Goal: Book appointment/travel/reservation

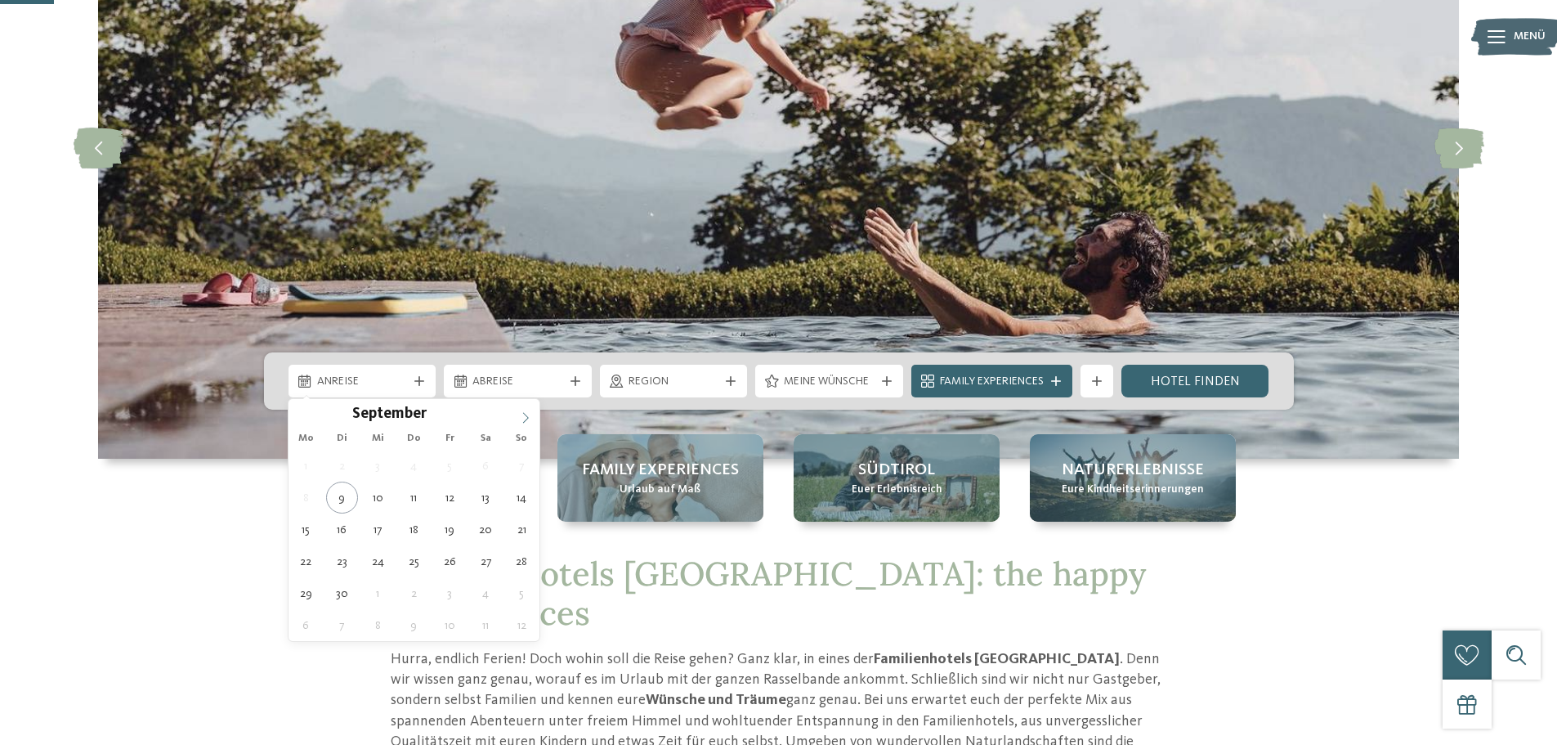
click at [522, 413] on icon at bounding box center [525, 417] width 11 height 11
type div "[DATE]"
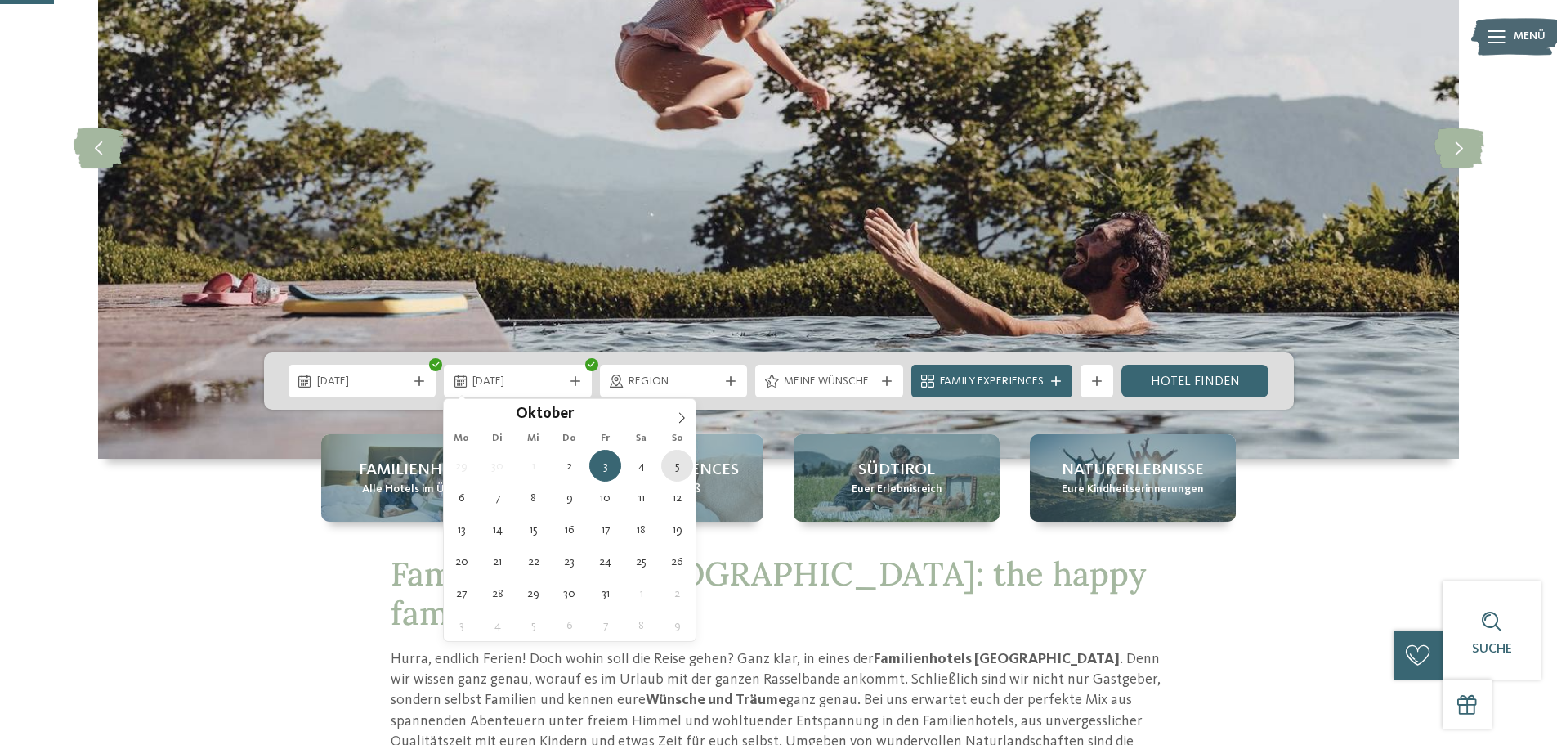
type div "[DATE]"
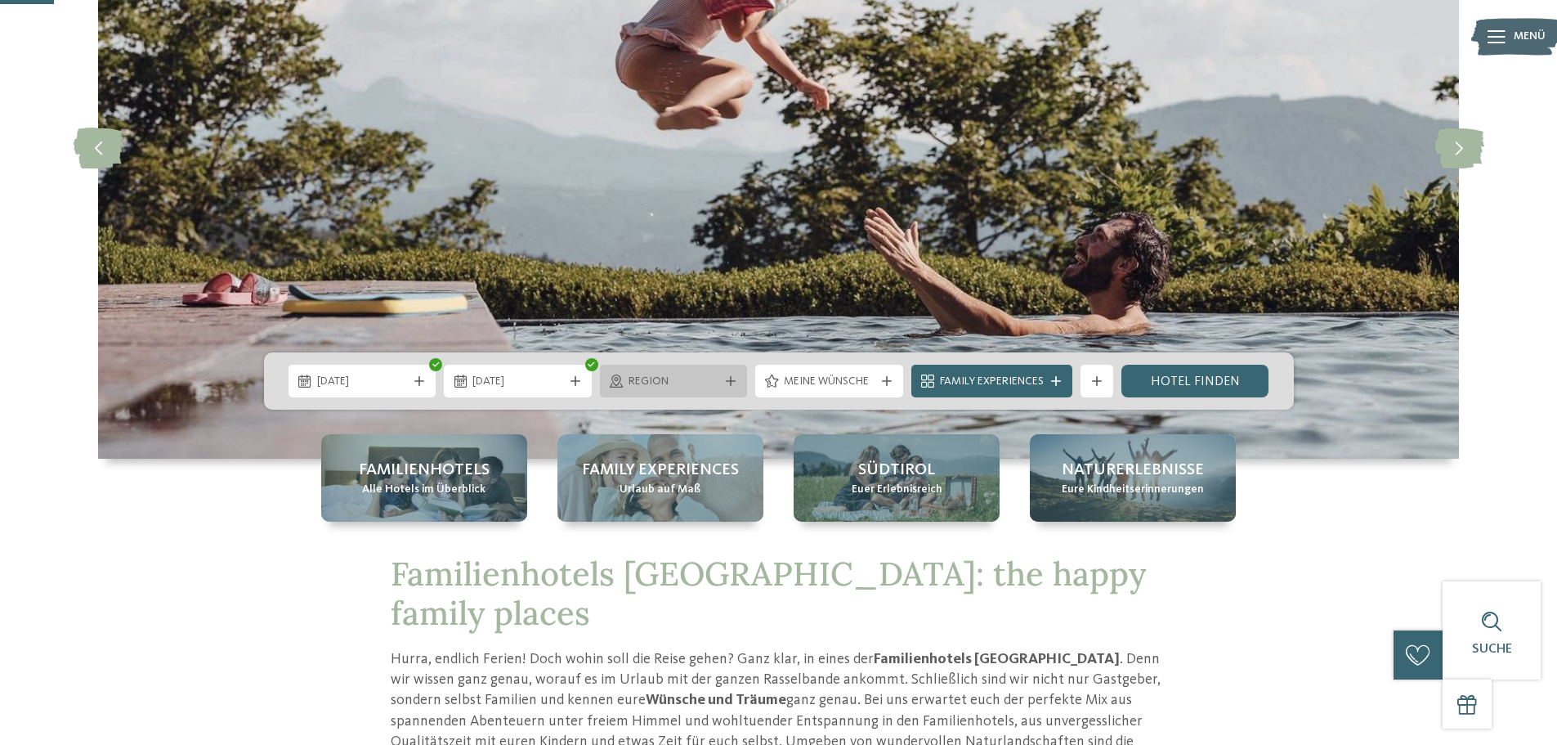
click at [695, 377] on span "Region" at bounding box center [674, 382] width 91 height 16
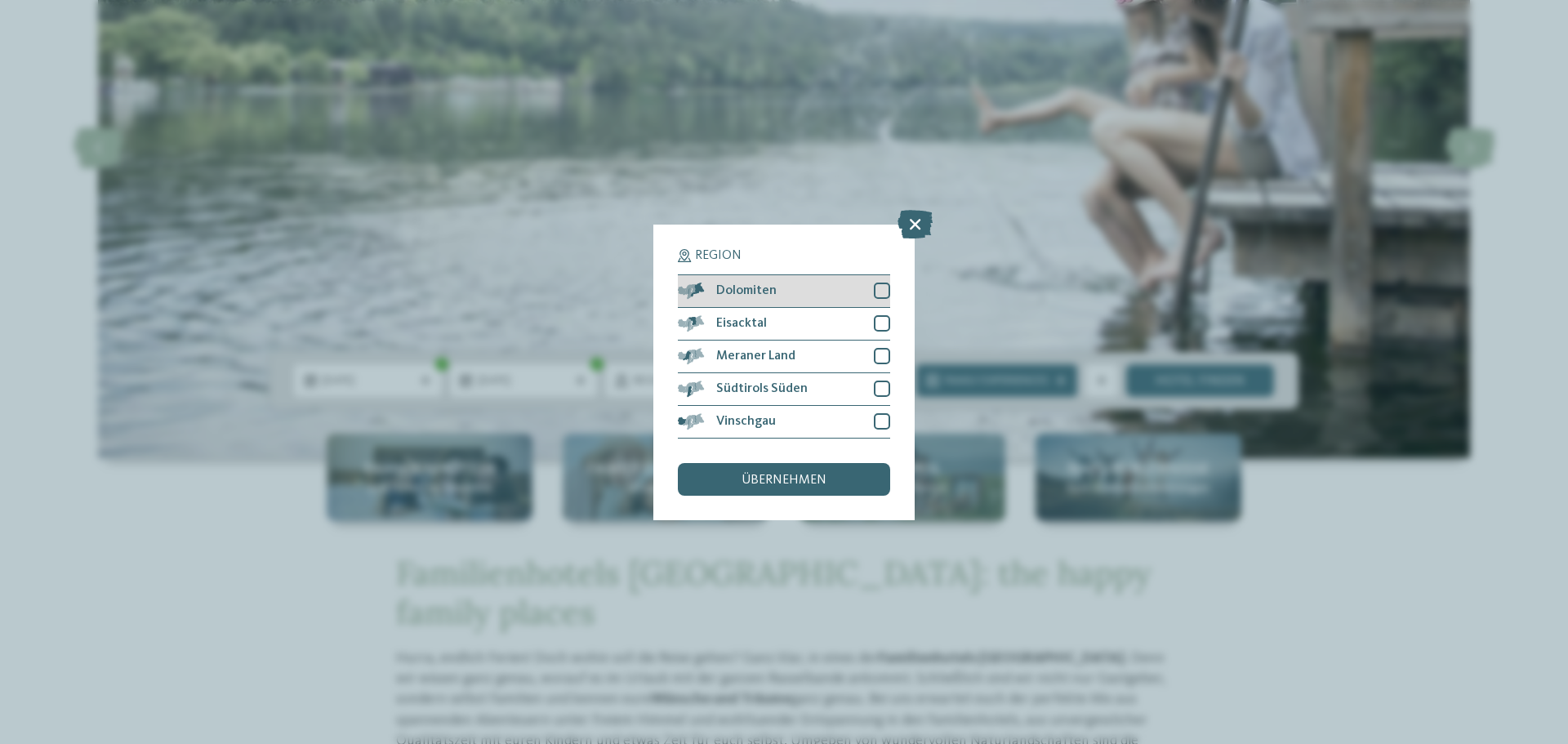
click at [882, 293] on div at bounding box center [882, 291] width 16 height 16
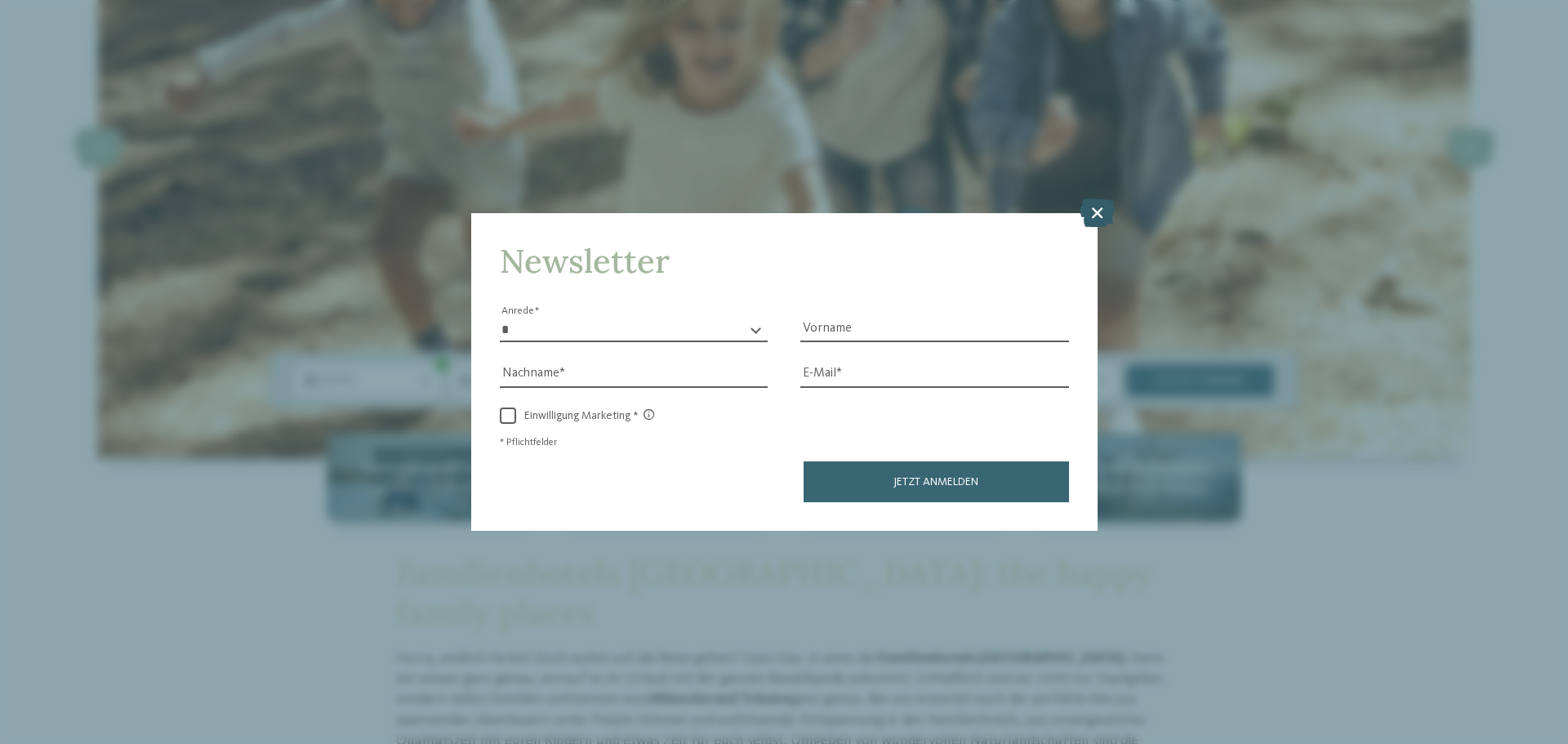
click at [1102, 219] on icon at bounding box center [1097, 213] width 35 height 29
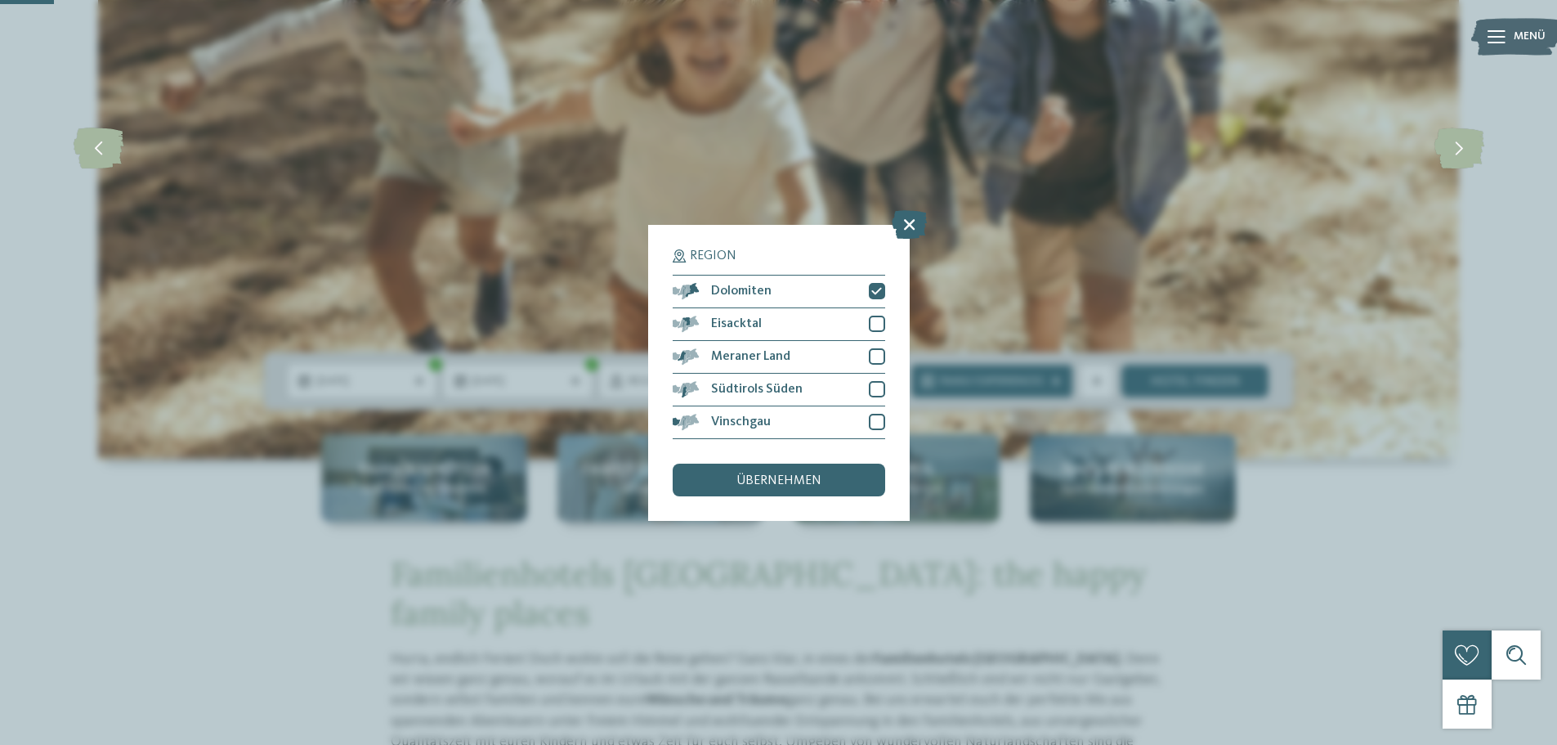
click at [889, 322] on div "Region Dolomiten Eisacktal" at bounding box center [779, 373] width 262 height 296
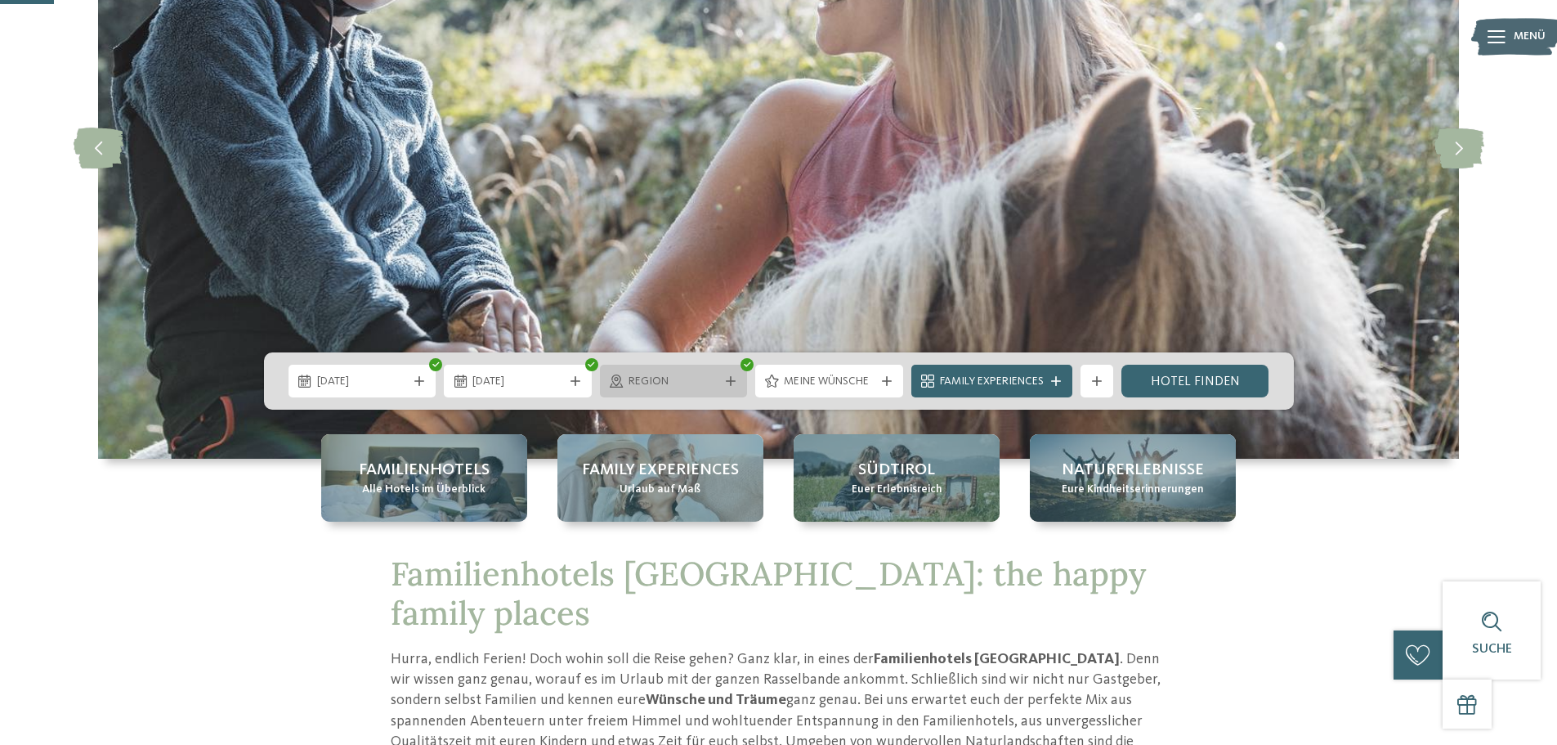
click at [678, 384] on span "Region" at bounding box center [674, 382] width 91 height 16
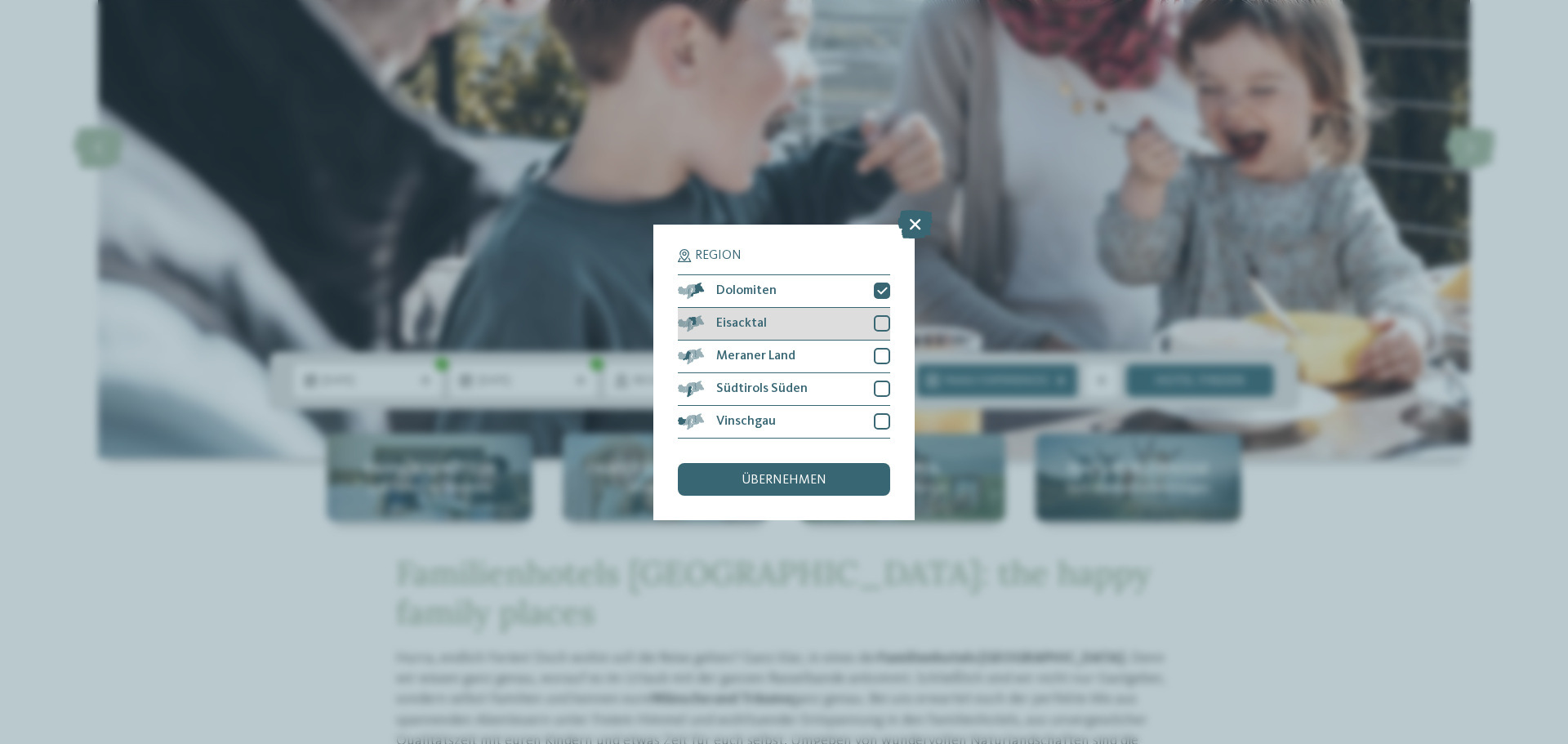
click at [879, 326] on div at bounding box center [882, 324] width 16 height 16
click at [876, 355] on div at bounding box center [882, 356] width 16 height 16
click at [880, 387] on div at bounding box center [882, 388] width 16 height 16
click at [776, 477] on span "übernehmen" at bounding box center [783, 479] width 85 height 13
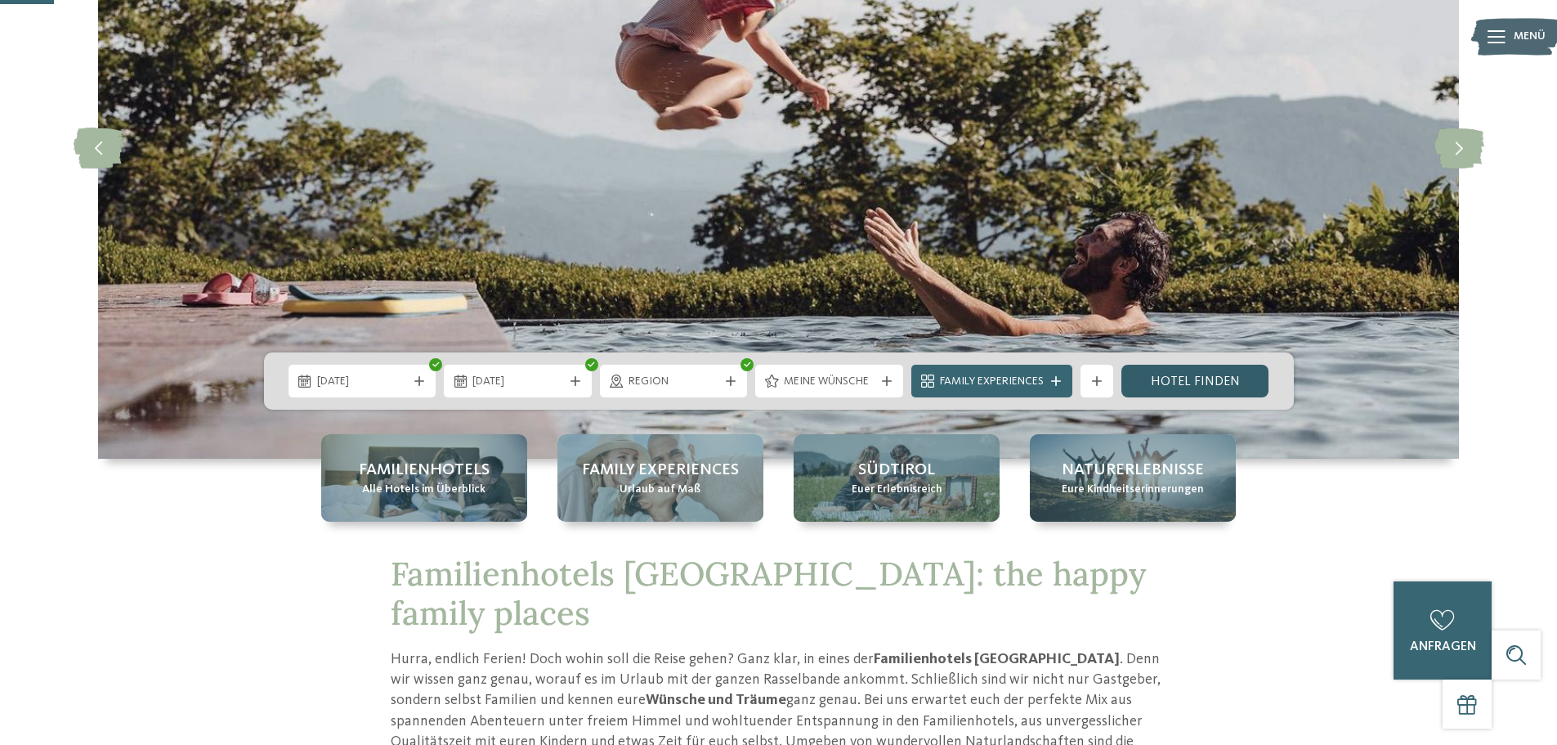
click at [1178, 386] on link "Hotel finden" at bounding box center [1196, 381] width 148 height 33
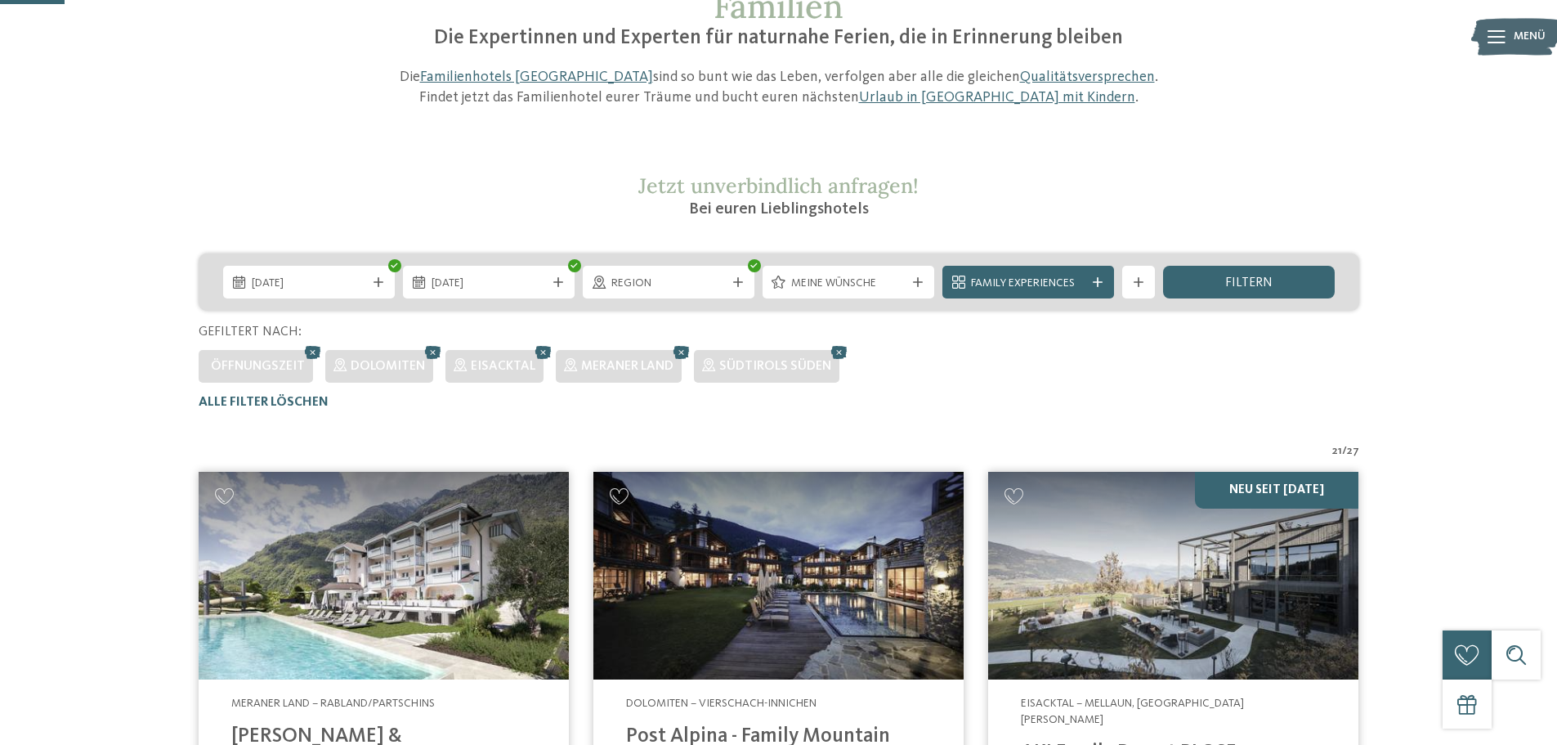
scroll to position [128, 0]
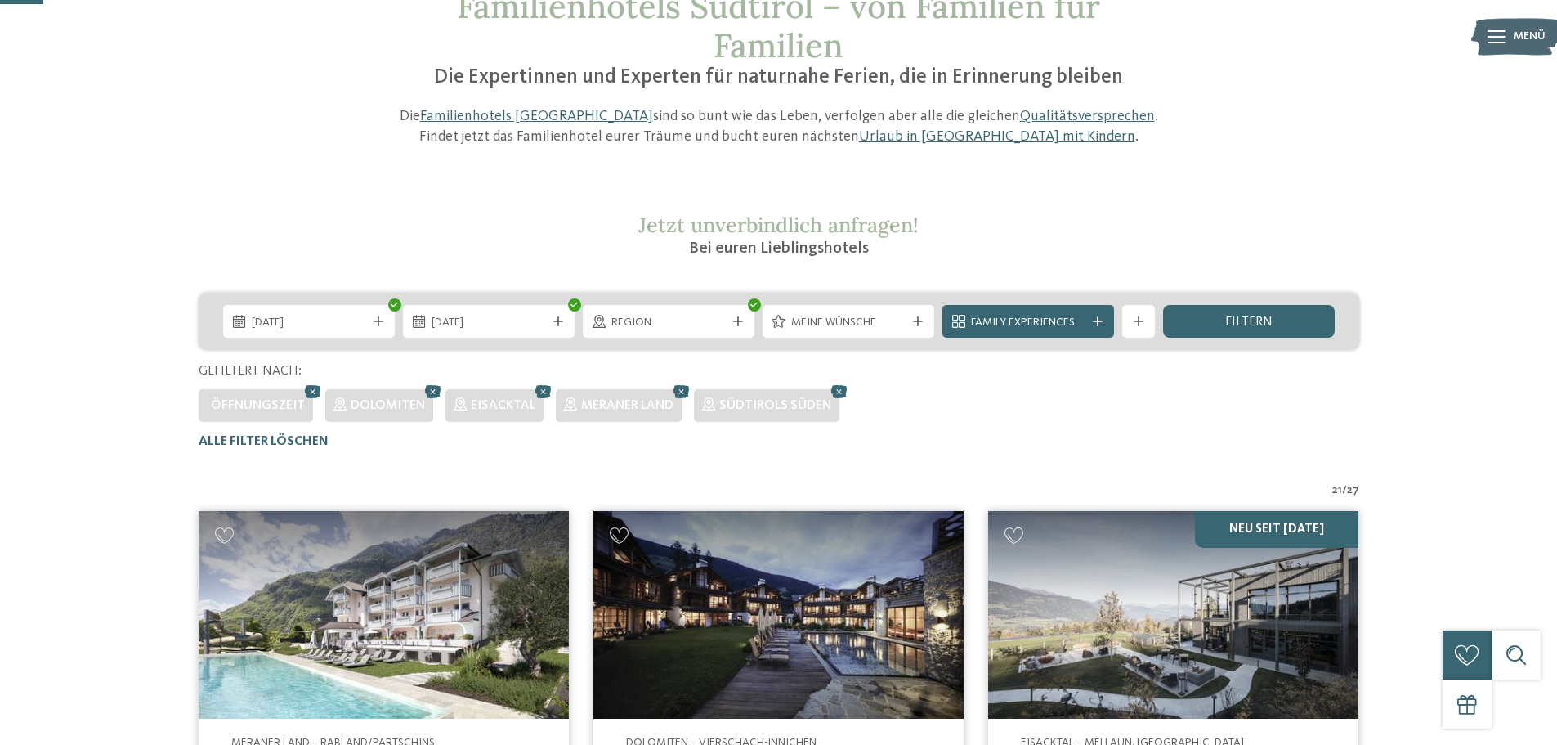
drag, startPoint x: 1100, startPoint y: 326, endPoint x: 1089, endPoint y: 326, distance: 10.6
click at [1099, 326] on icon at bounding box center [1098, 321] width 10 height 10
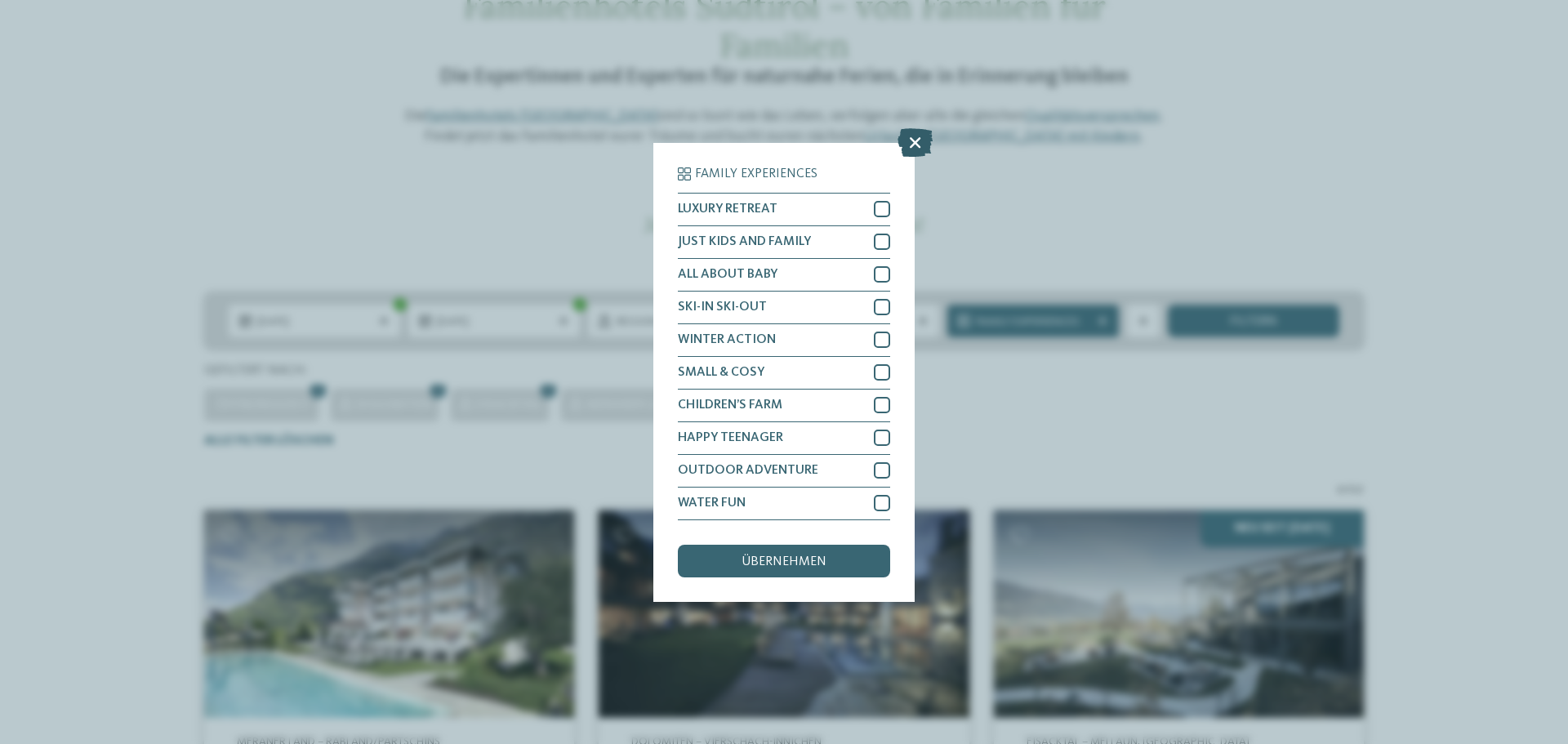
click at [911, 142] on icon at bounding box center [914, 142] width 35 height 29
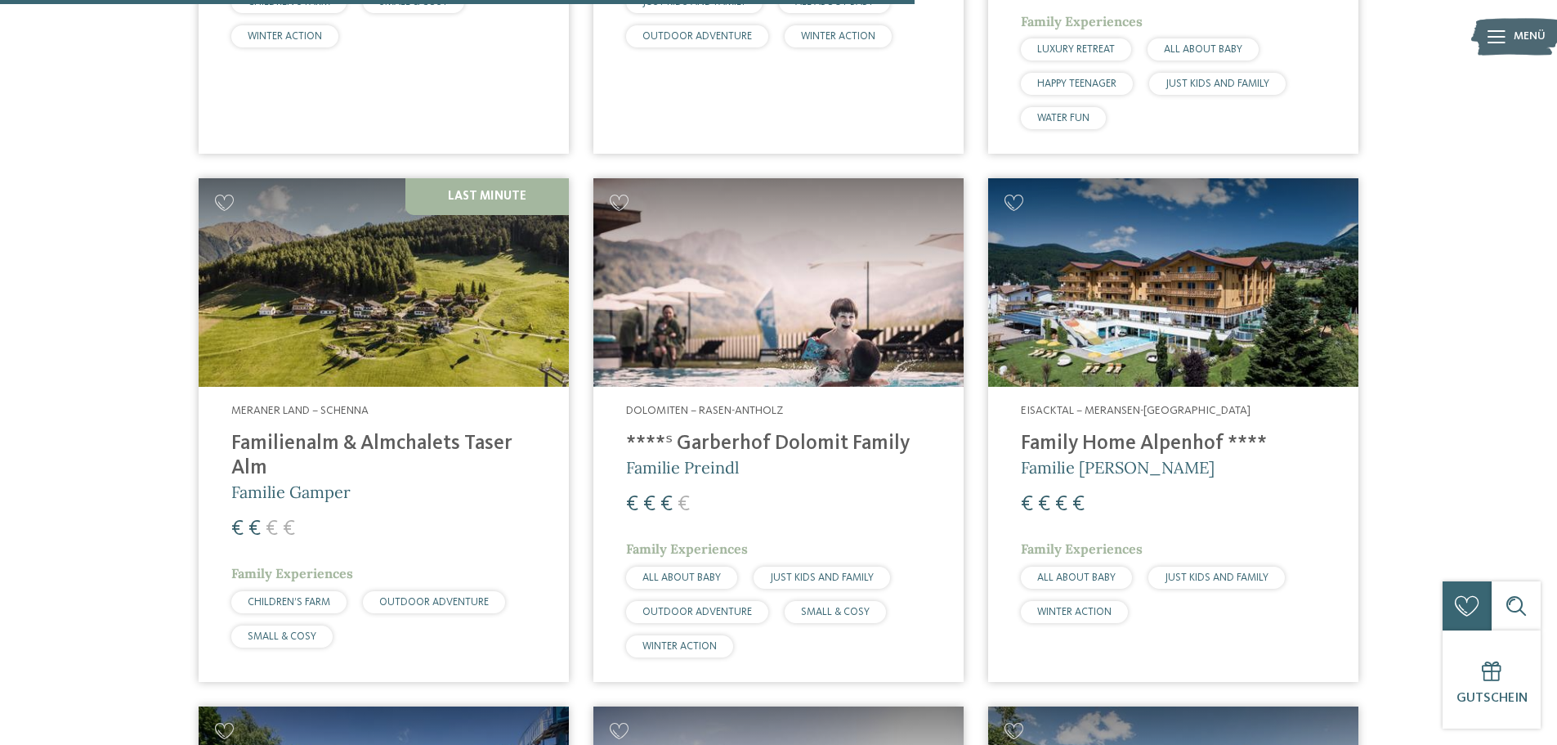
scroll to position [2698, 0]
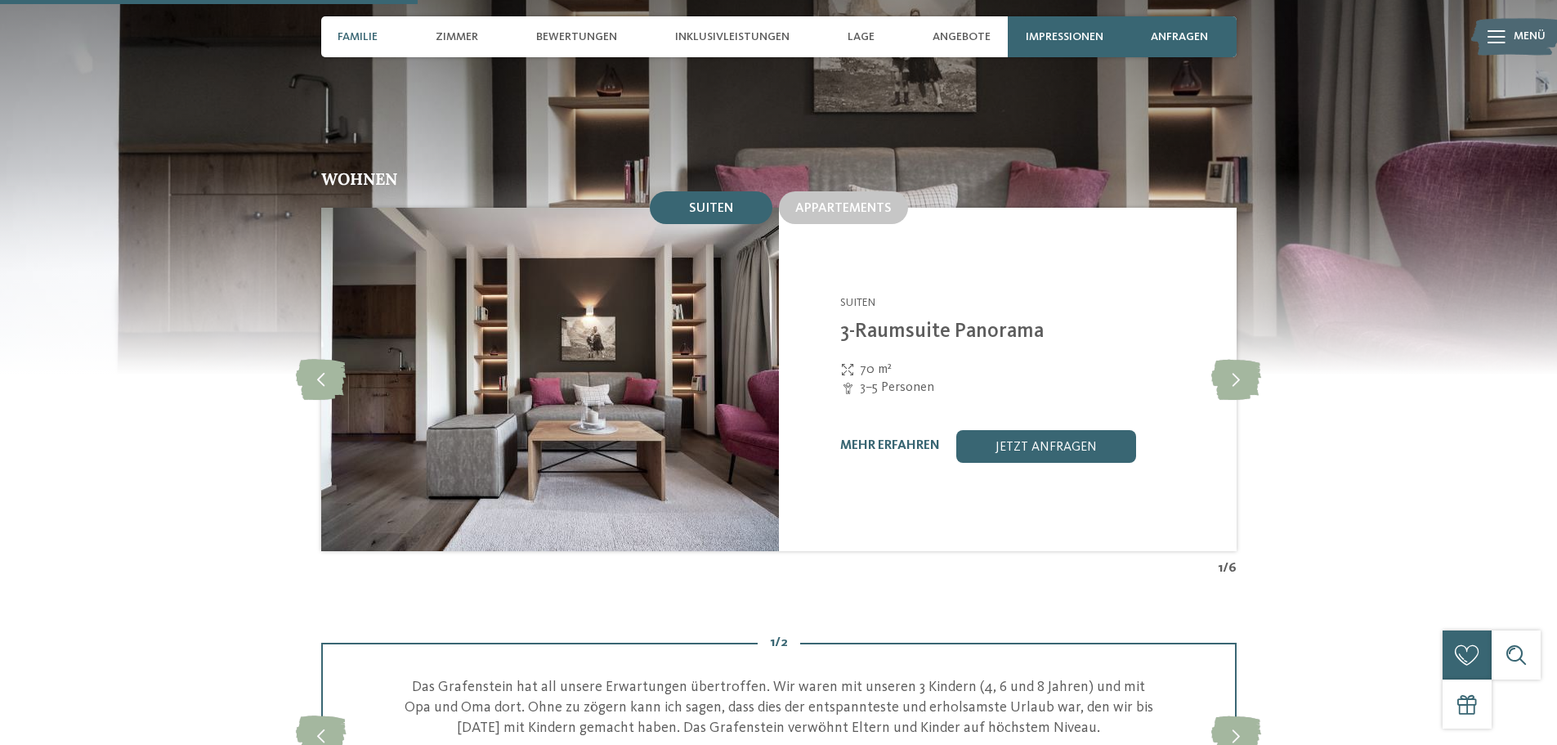
scroll to position [1390, 0]
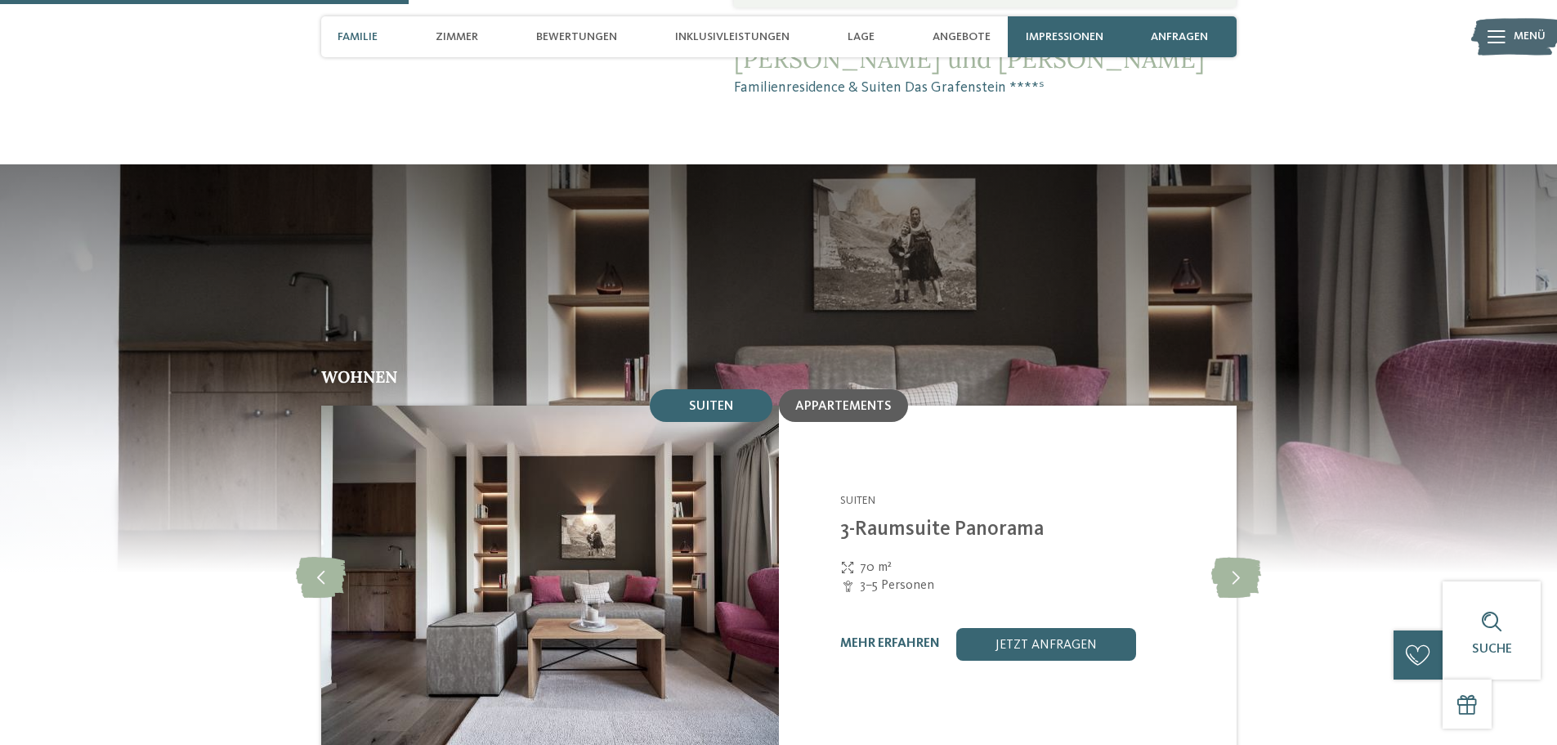
click at [829, 400] on span "Appartements" at bounding box center [843, 406] width 96 height 13
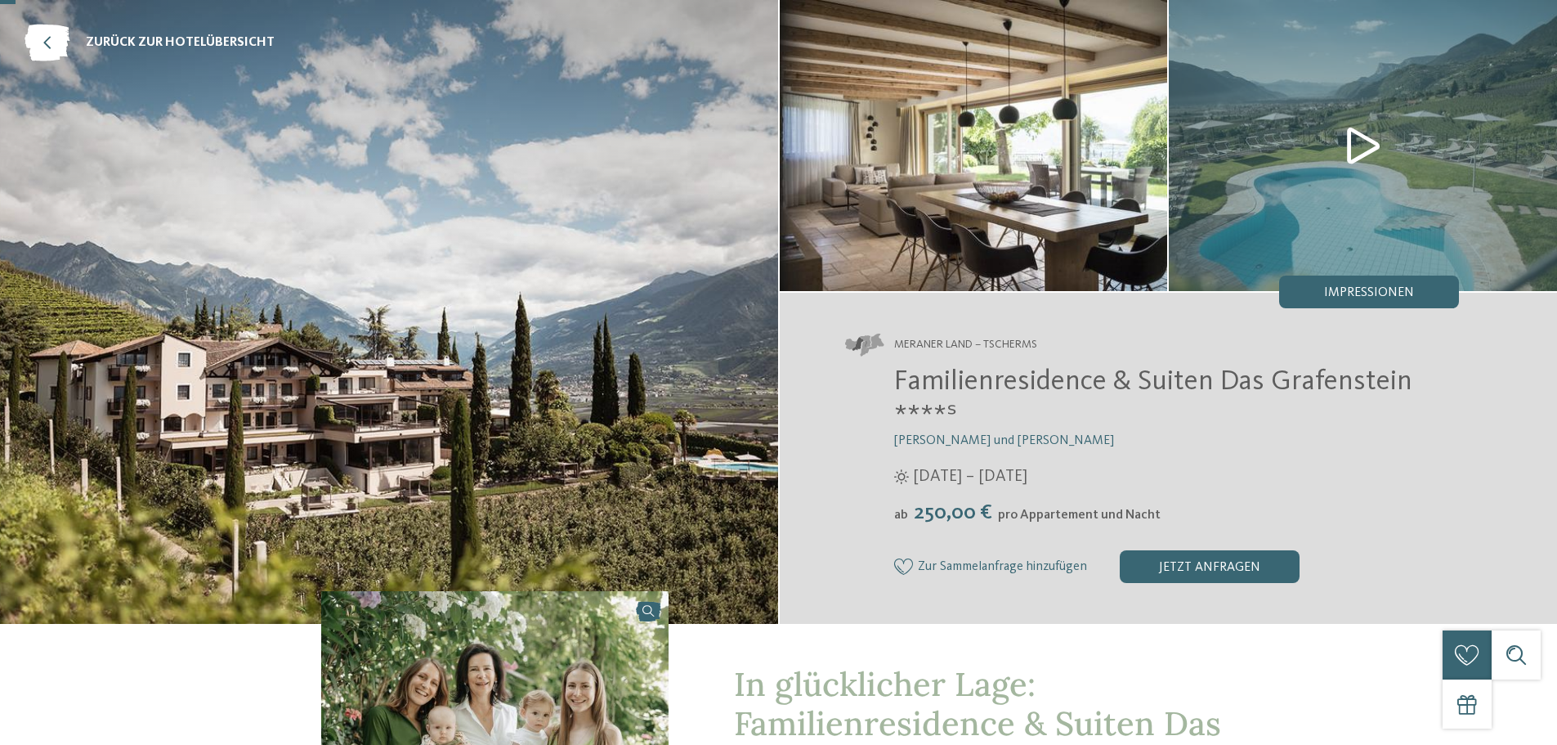
scroll to position [0, 0]
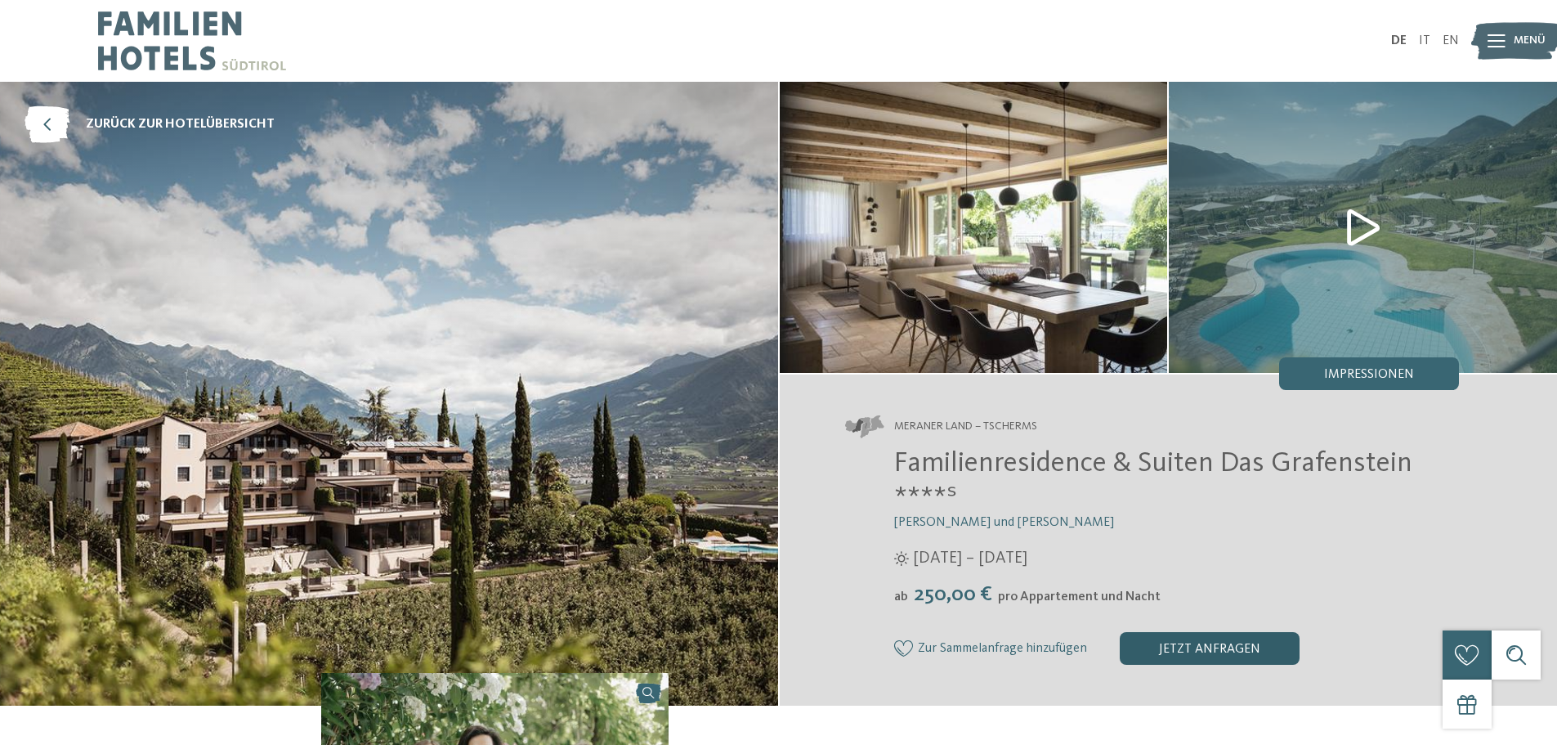
click at [1210, 650] on div "jetzt anfragen" at bounding box center [1210, 648] width 180 height 33
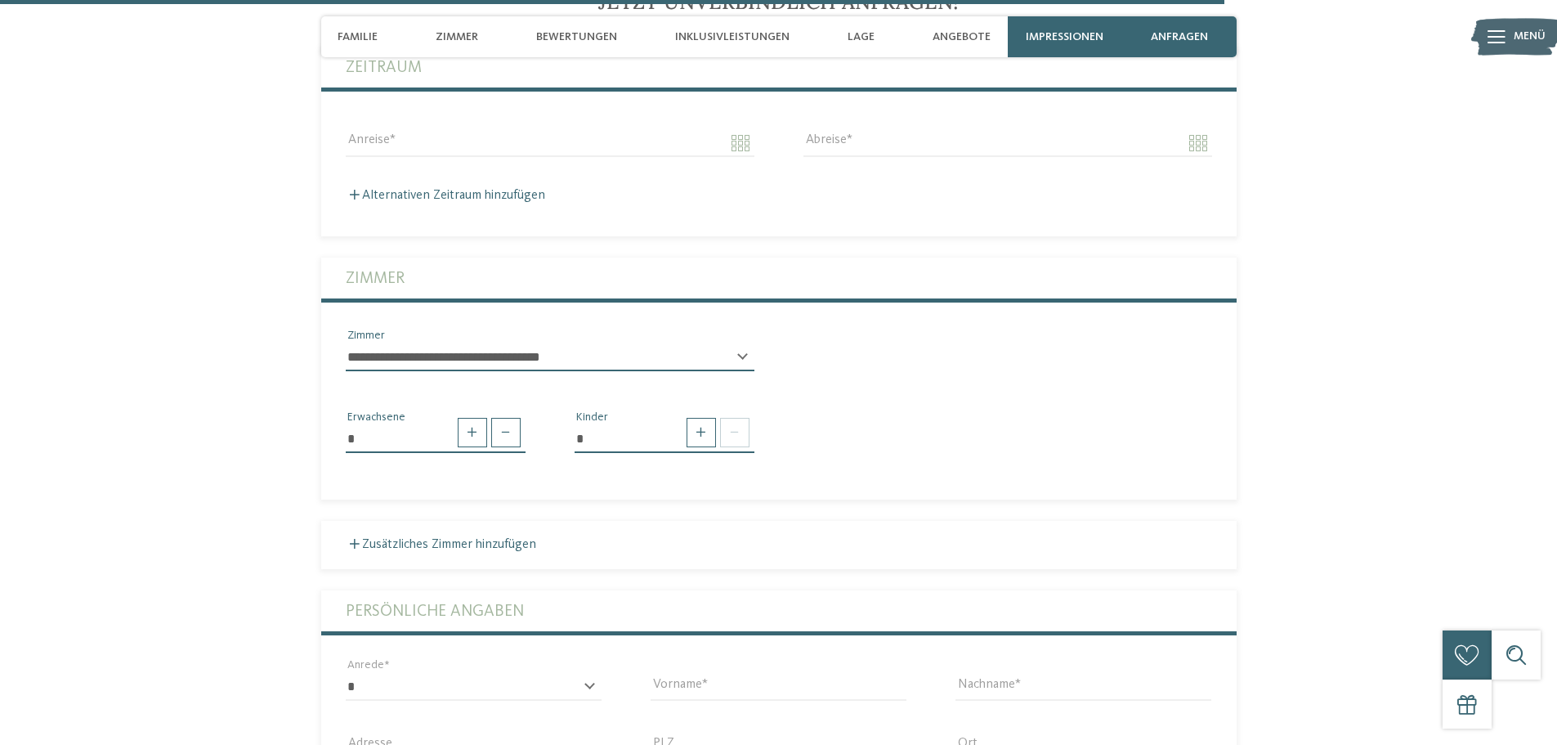
scroll to position [3957, 0]
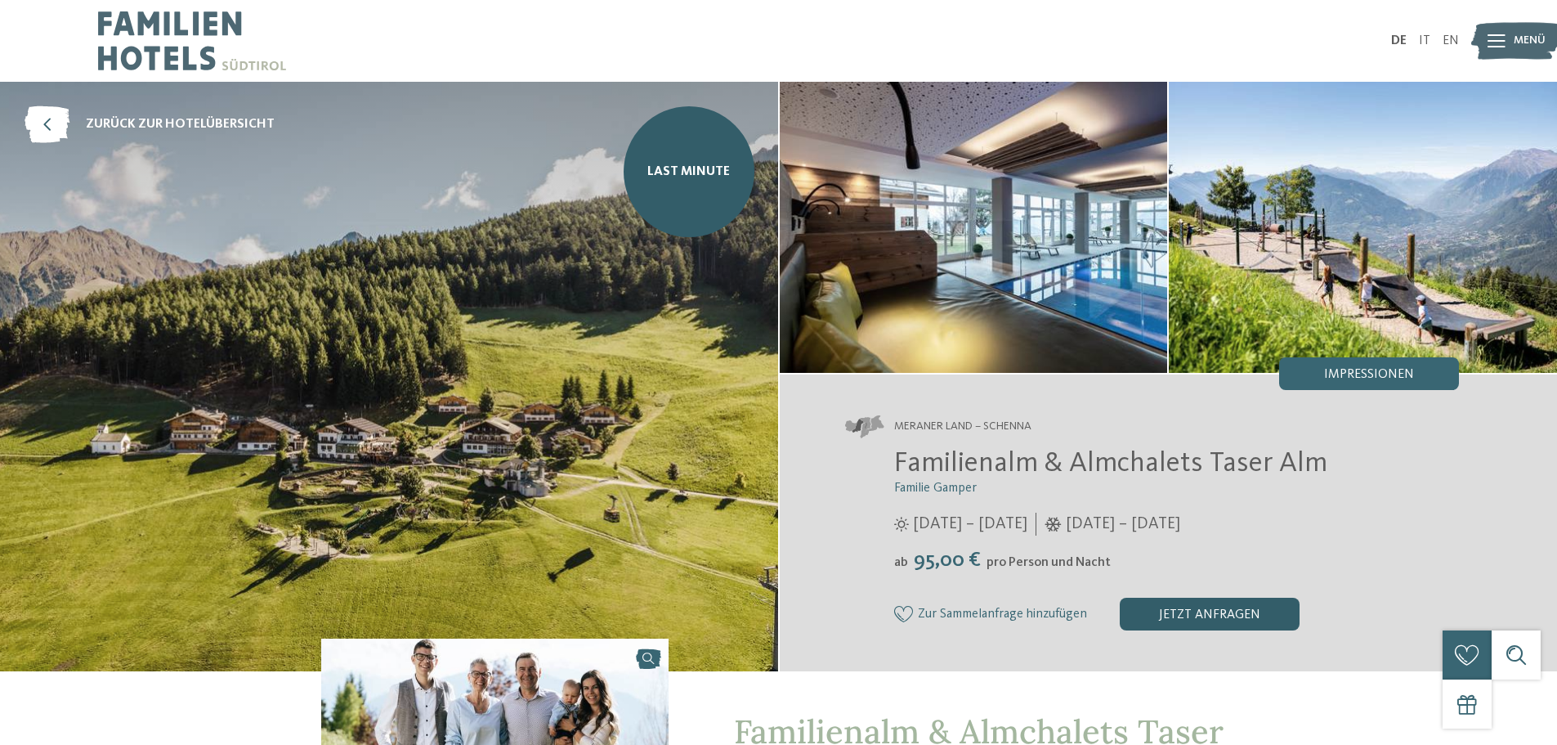
click at [1190, 621] on div "jetzt anfragen" at bounding box center [1210, 614] width 180 height 33
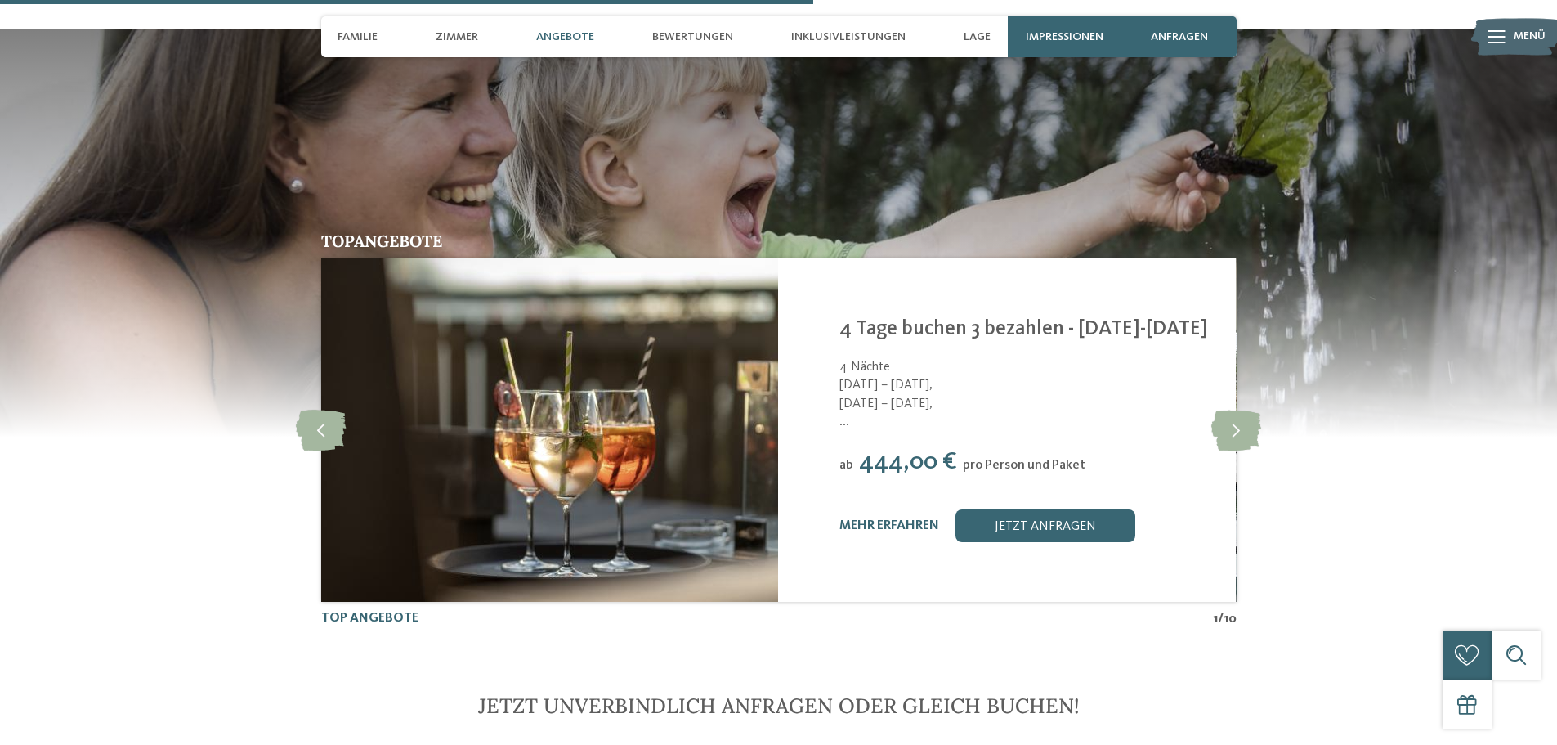
scroll to position [3278, 0]
